Goal: Unclear

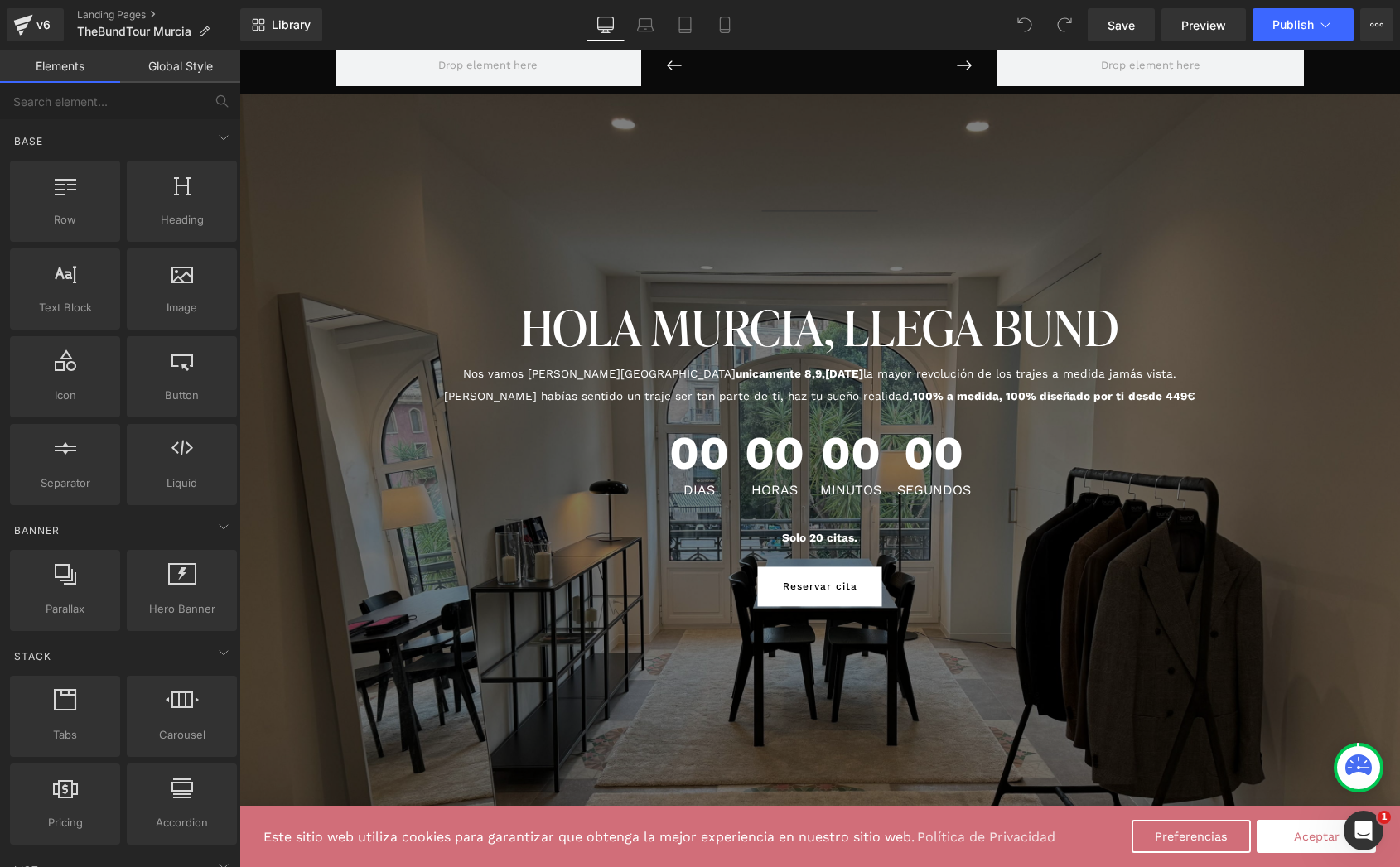
scroll to position [55, 0]
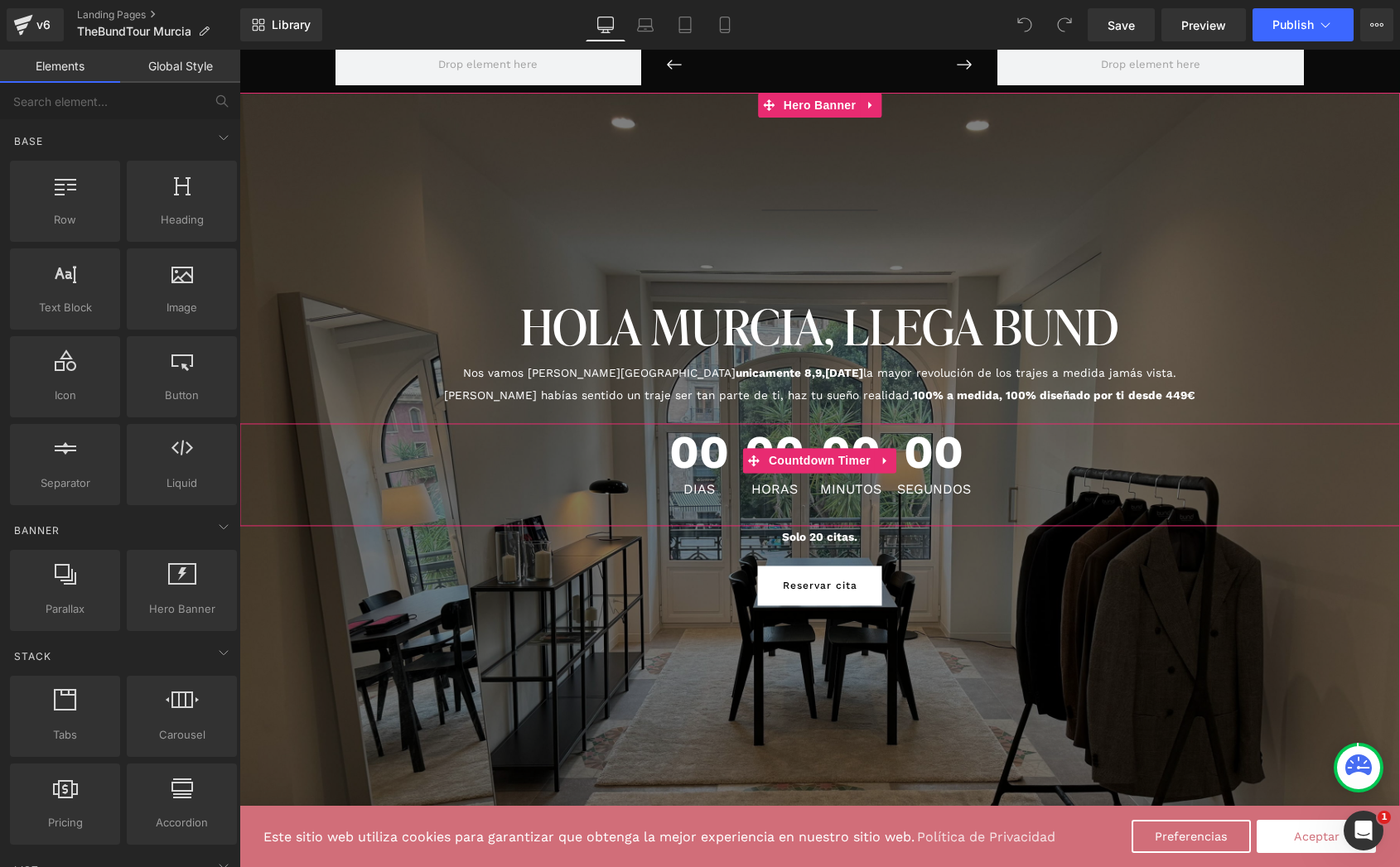
click at [725, 461] on span "00" at bounding box center [699, 456] width 59 height 54
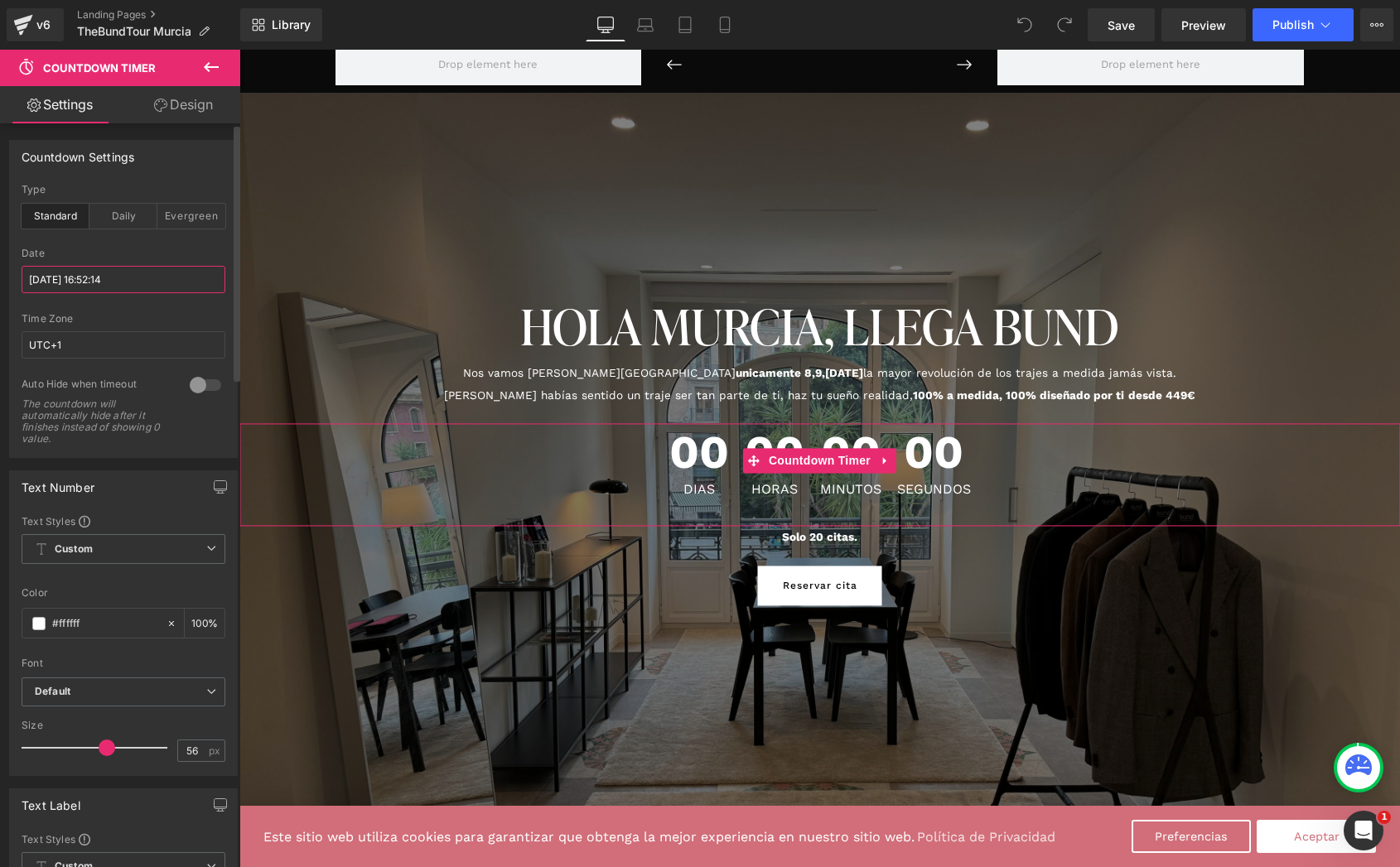
click at [105, 277] on input "[DATE] 16:52:14" at bounding box center [123, 279] width 203 height 27
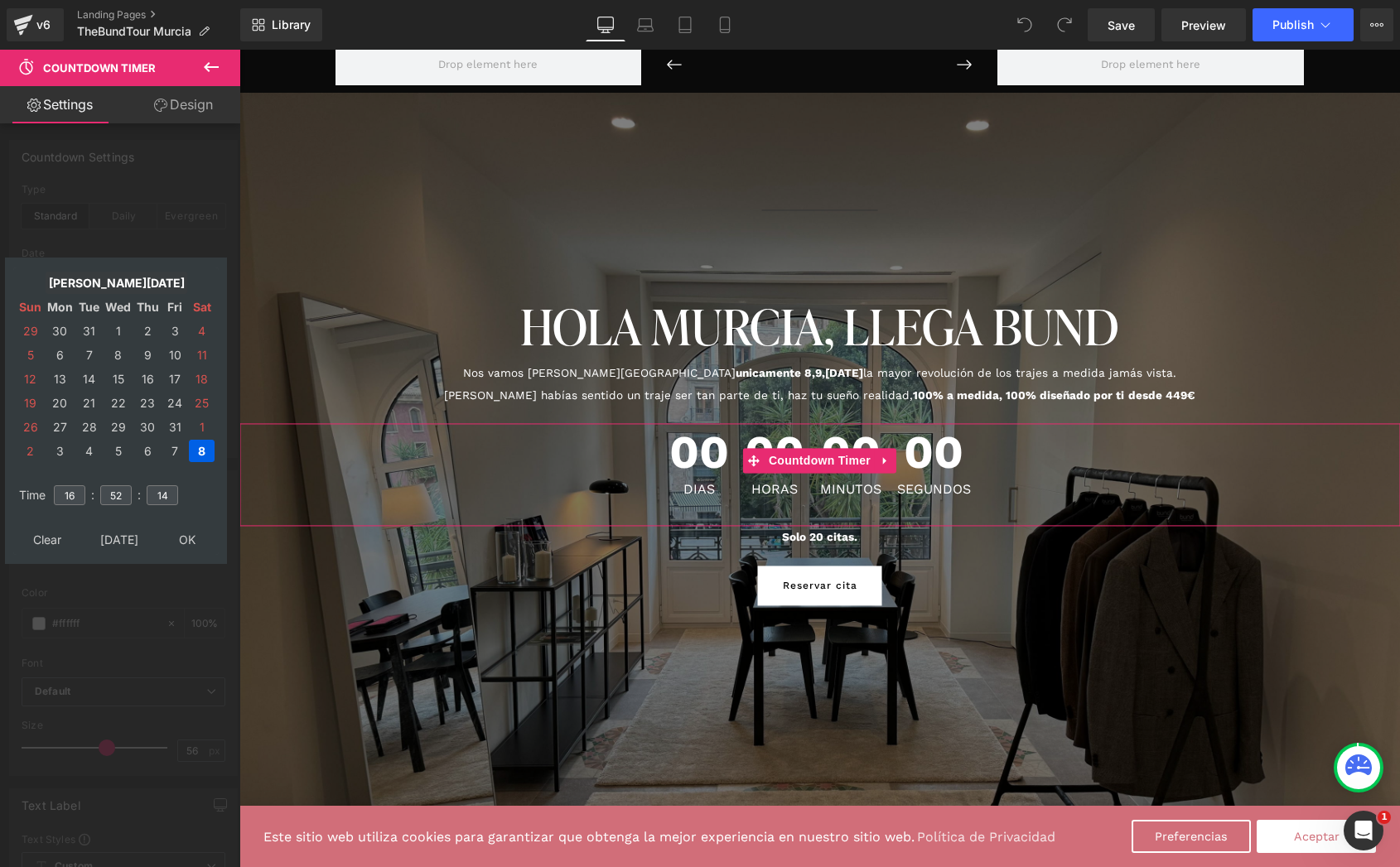
click at [119, 283] on td "[PERSON_NAME][DATE]" at bounding box center [116, 283] width 141 height 23
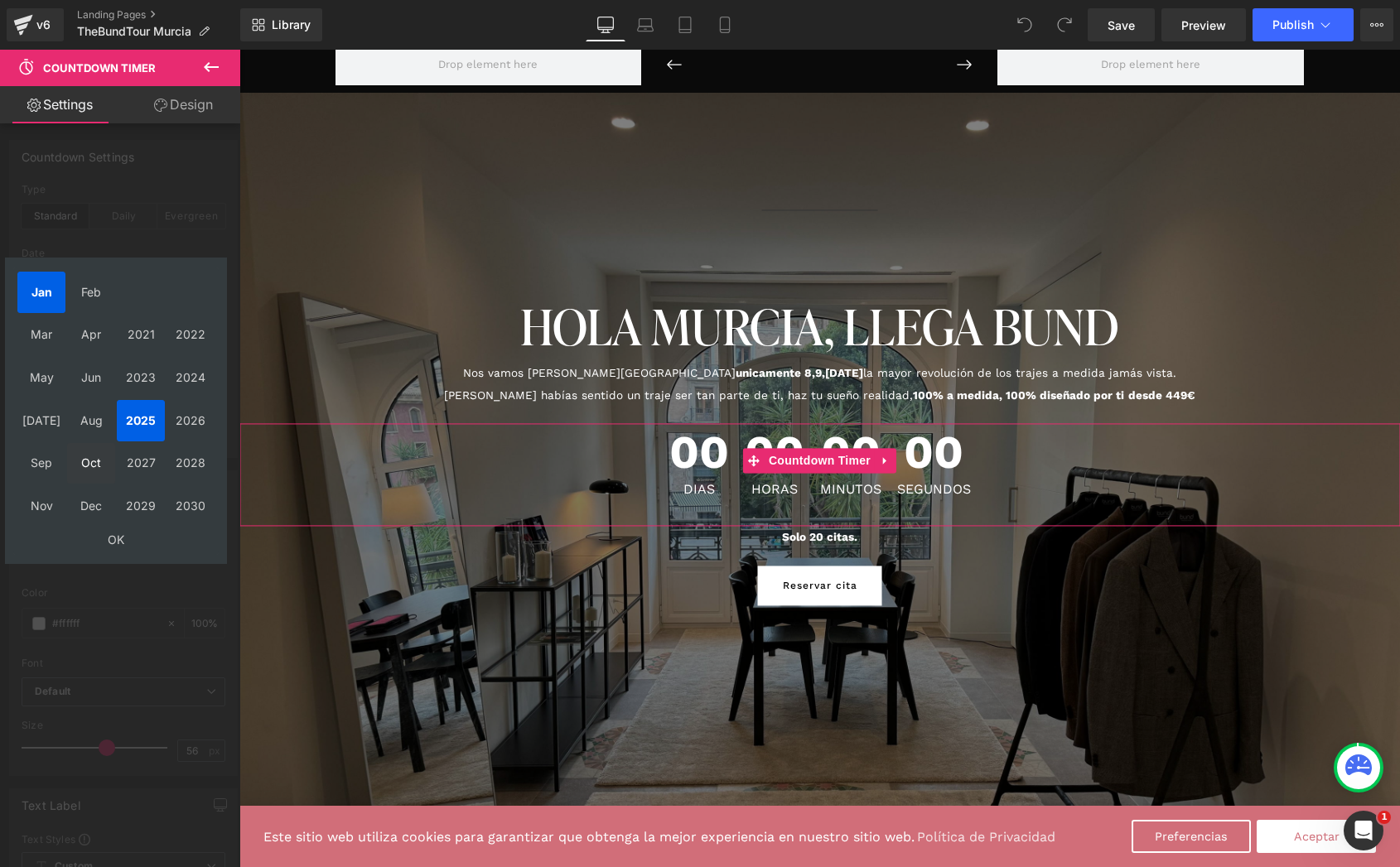
click at [91, 460] on td "Oct" at bounding box center [91, 463] width 48 height 41
click at [104, 532] on td "OK" at bounding box center [116, 539] width 197 height 23
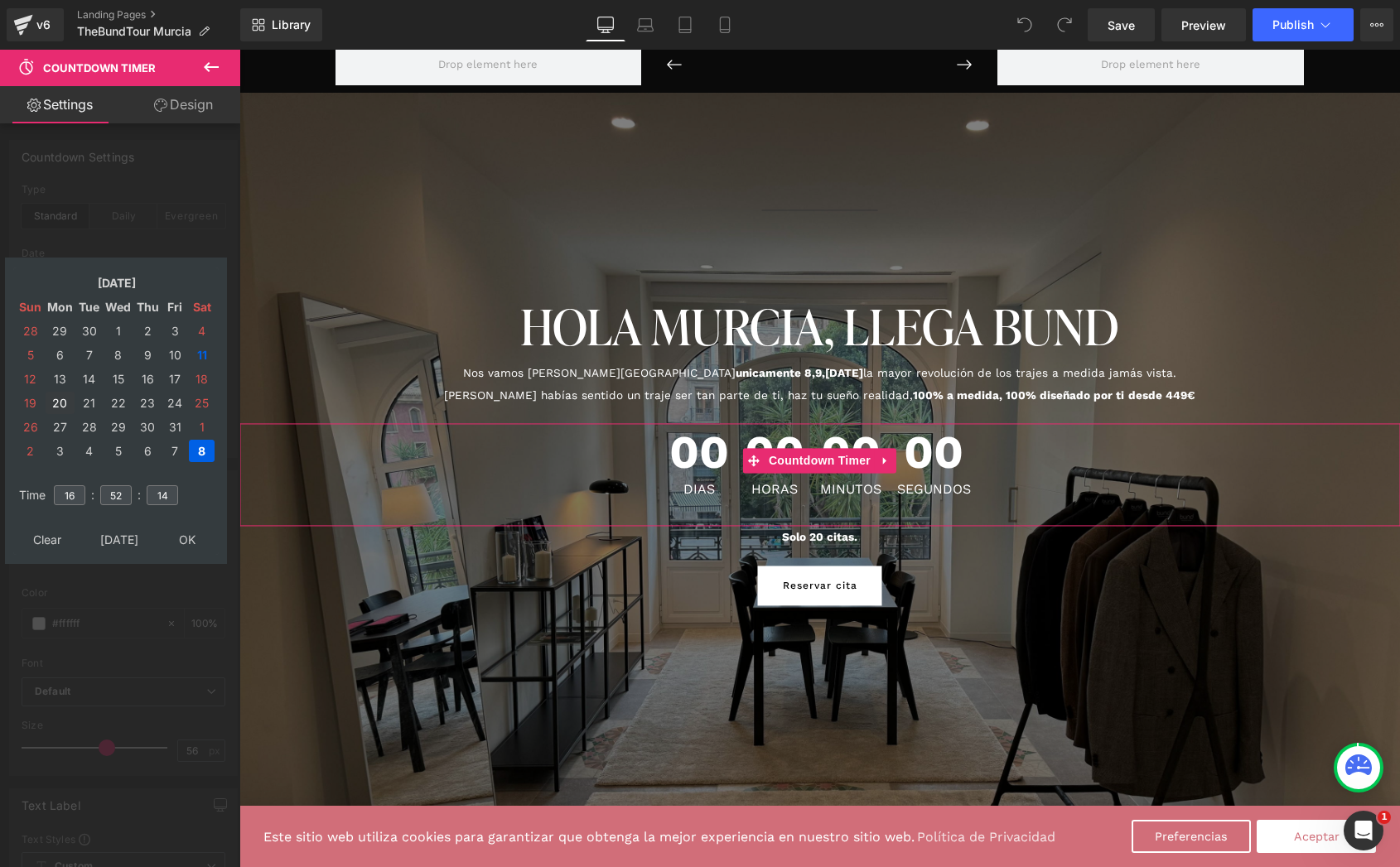
click at [58, 400] on td "20" at bounding box center [60, 403] width 29 height 23
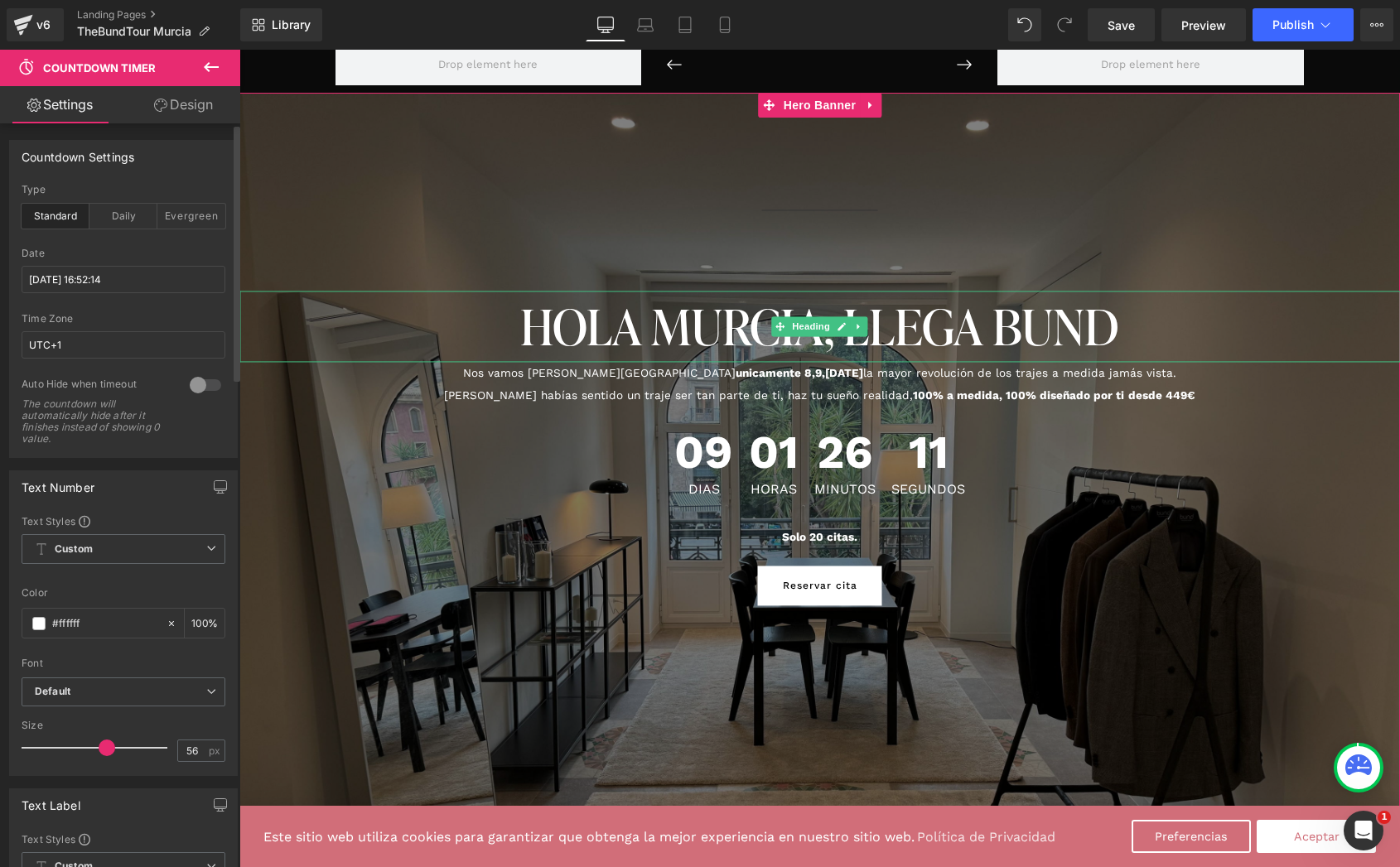
click at [666, 337] on h1 "HOLA MURCIA, LLEGA BUND" at bounding box center [819, 327] width 1160 height 71
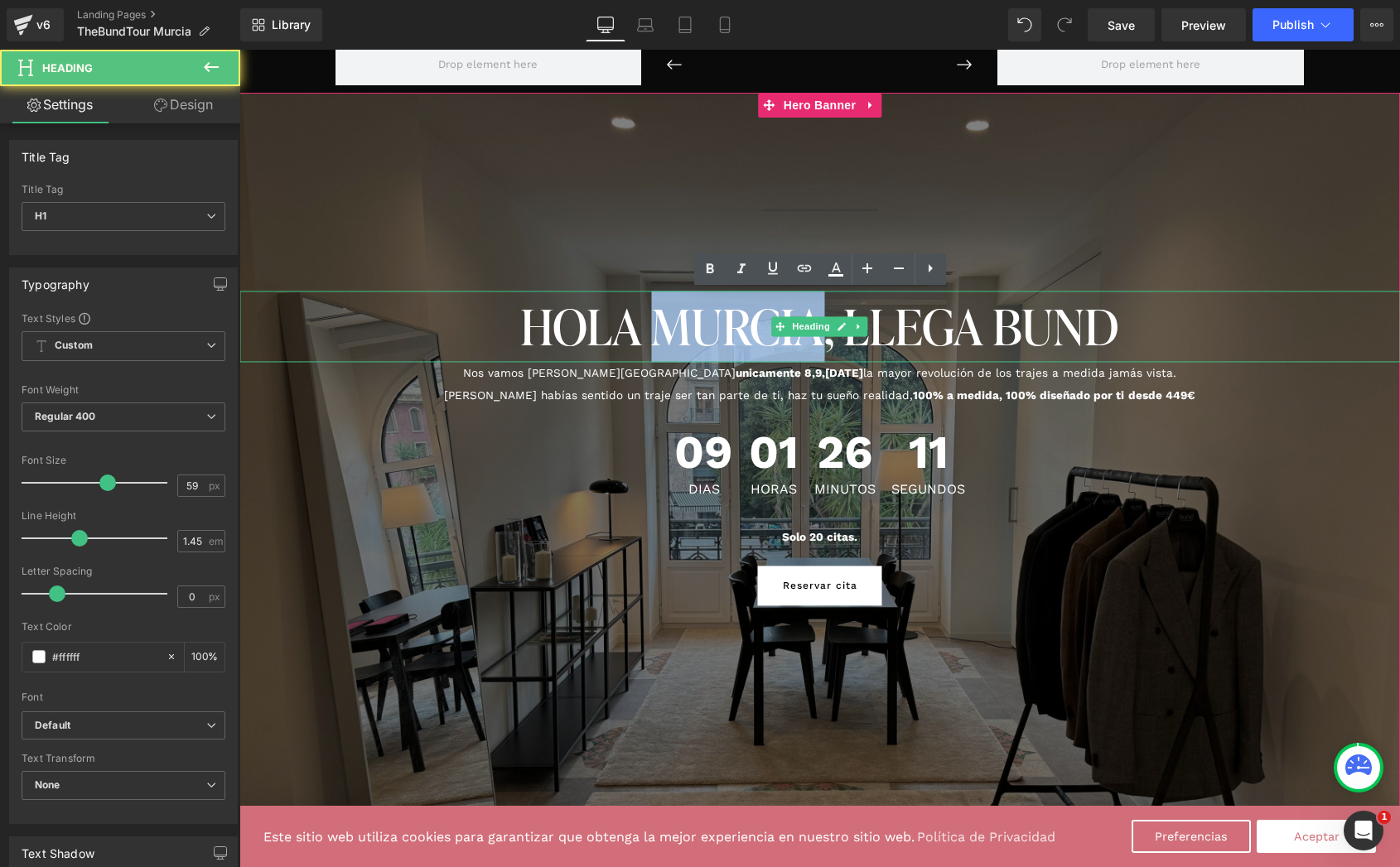
click at [666, 337] on h1 "HOLA MURCIA, LLEGA BUND" at bounding box center [819, 327] width 1160 height 71
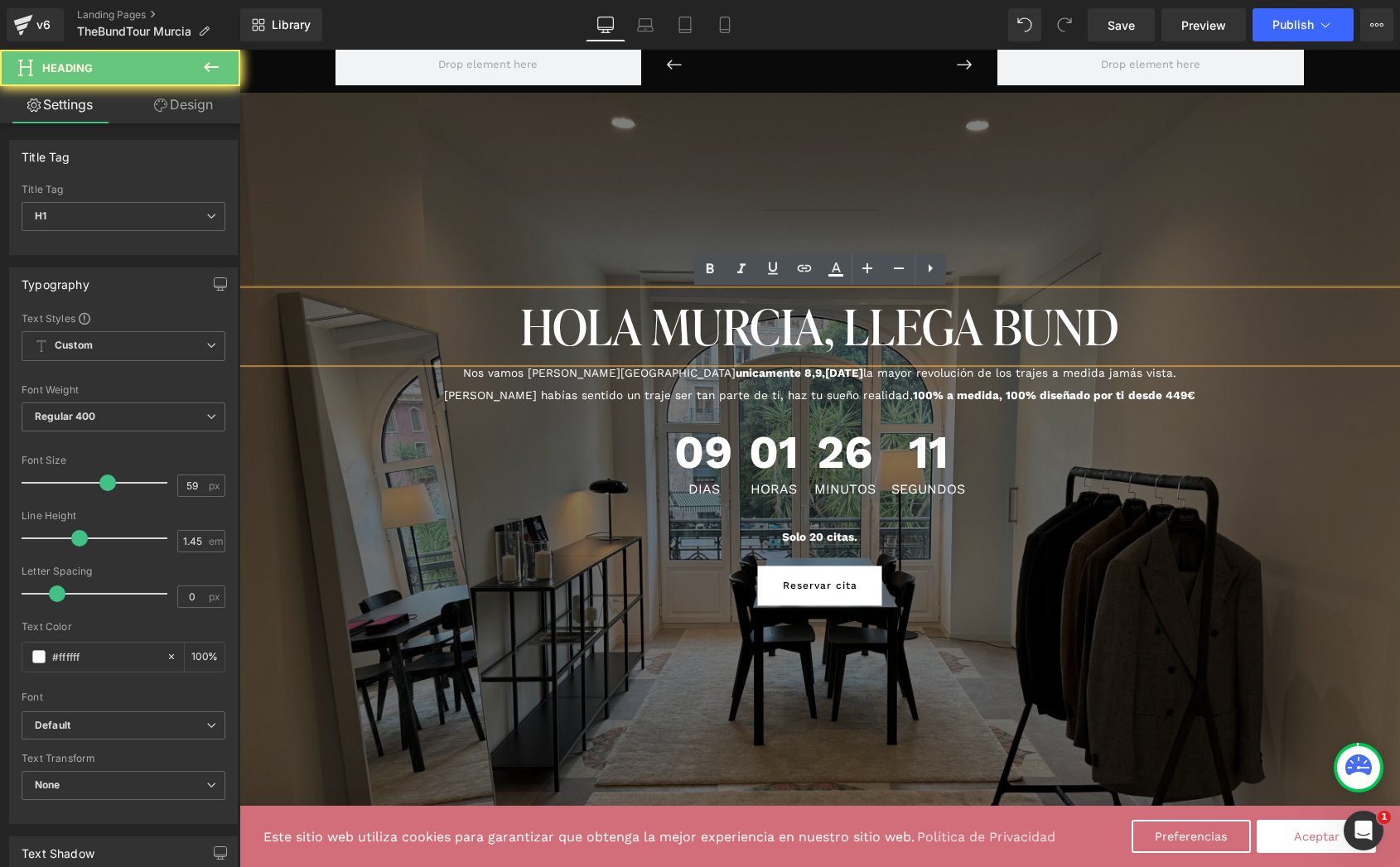
click at [583, 337] on h1 "HOLA MURCIA, LLEGA BUND" at bounding box center [819, 327] width 1160 height 71
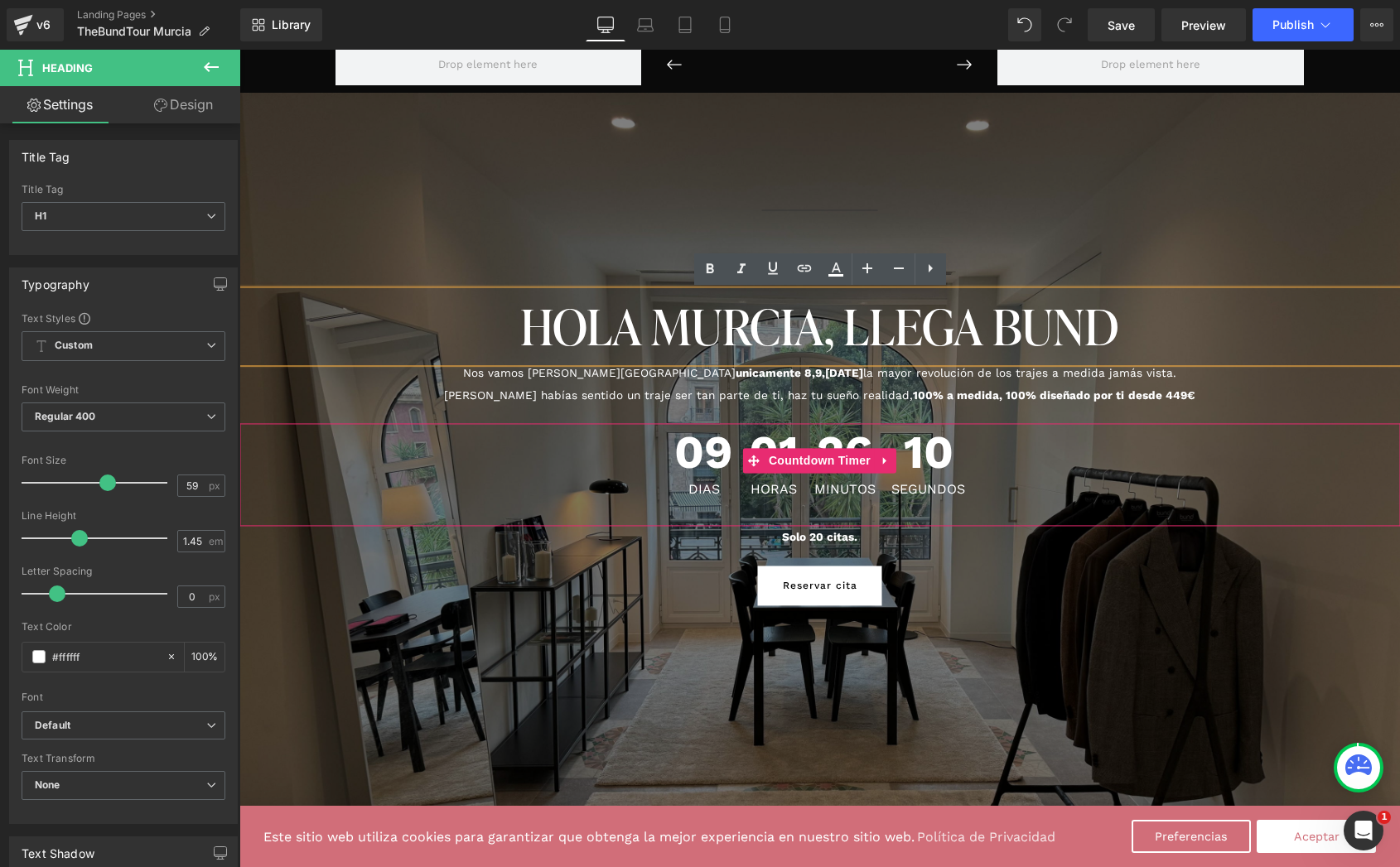
click at [468, 447] on div "09 Dias 01 horas 26 Minutos 10 Segundos" at bounding box center [819, 463] width 1160 height 79
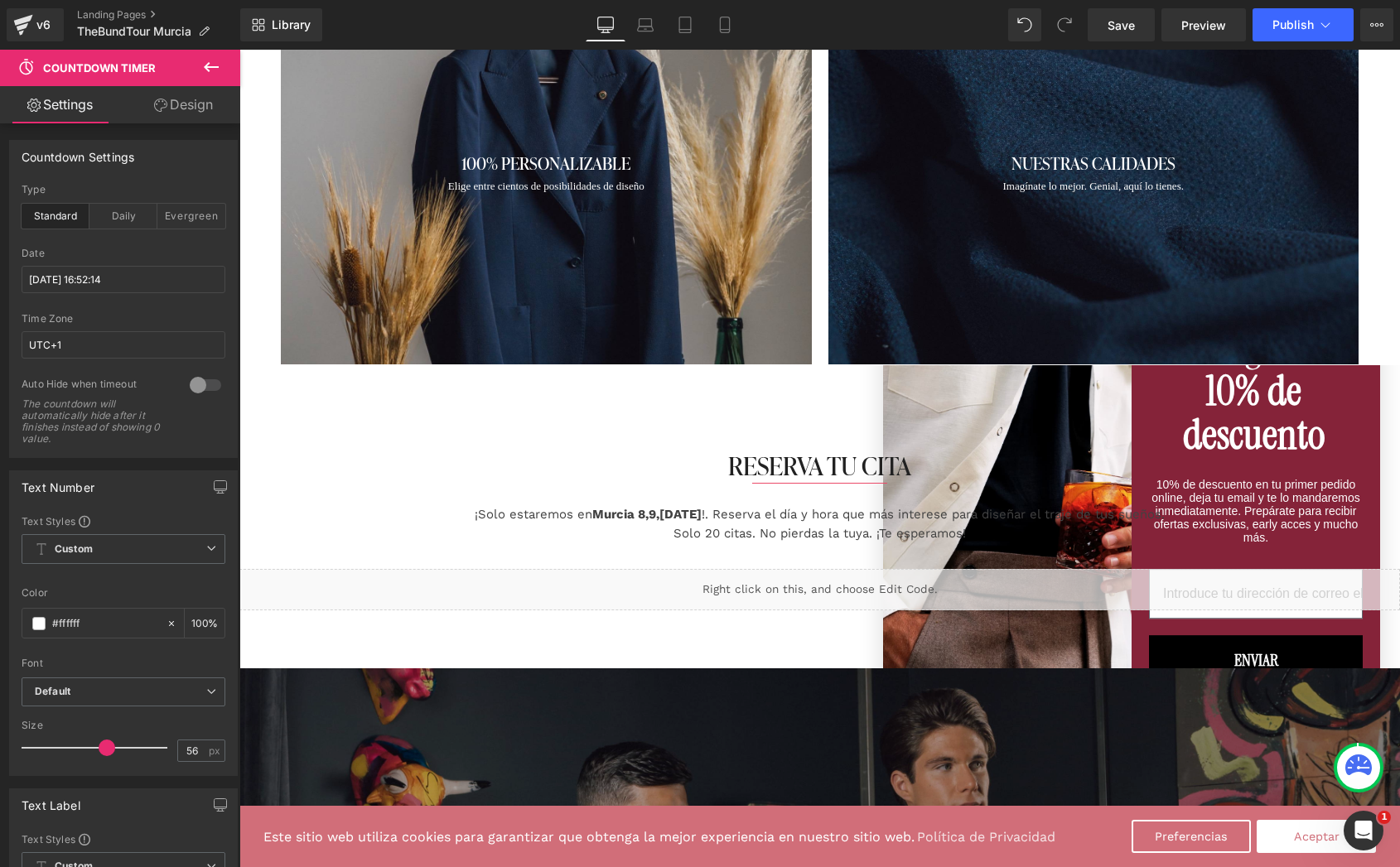
scroll to position [2280, 0]
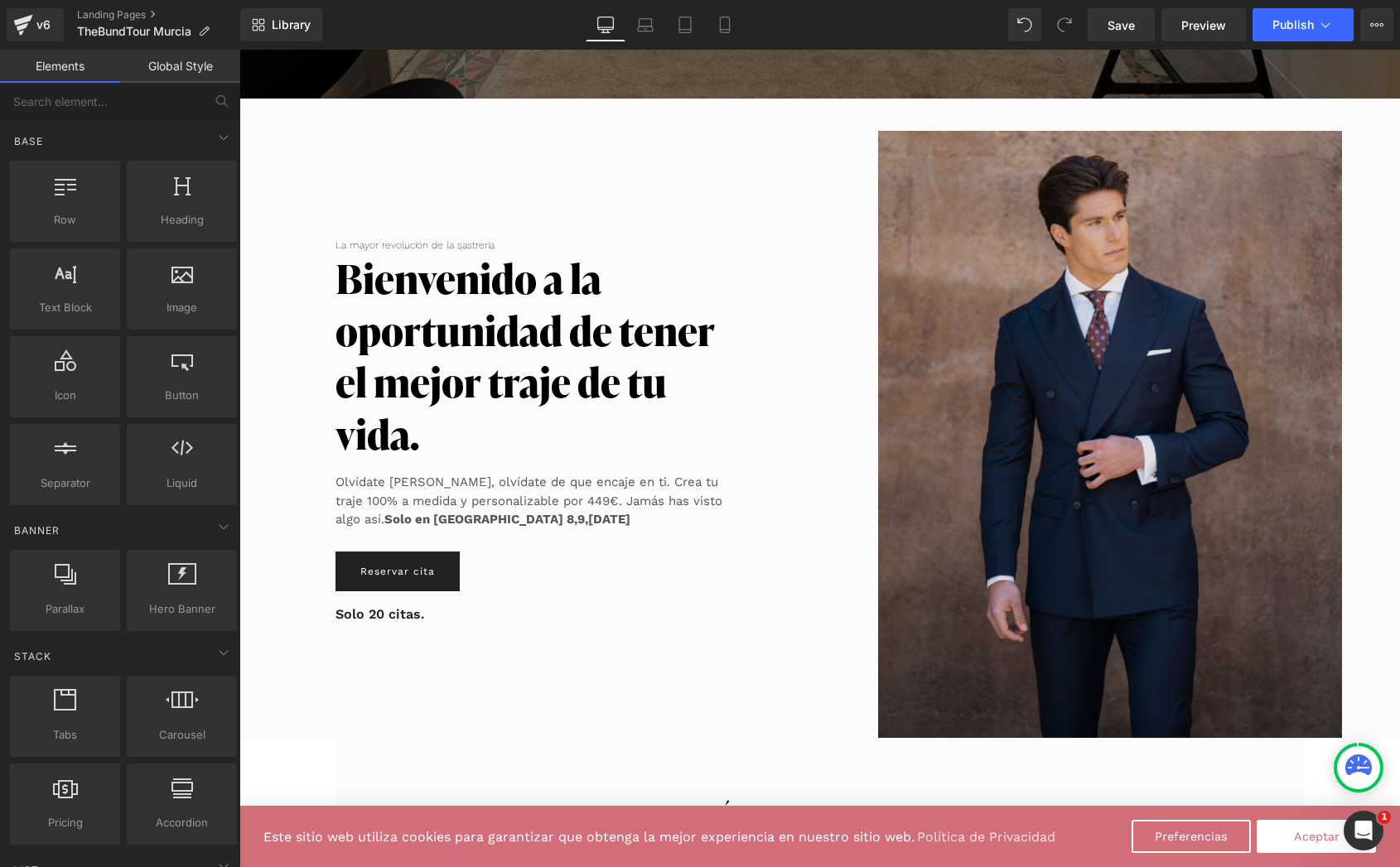
scroll to position [0, 0]
